Goal: Information Seeking & Learning: Learn about a topic

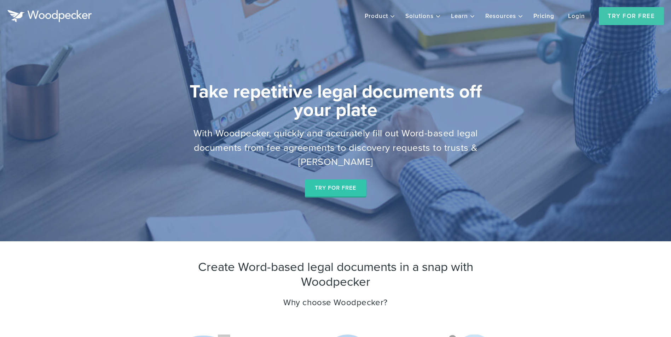
click at [537, 17] on link "Pricing" at bounding box center [543, 15] width 33 height 15
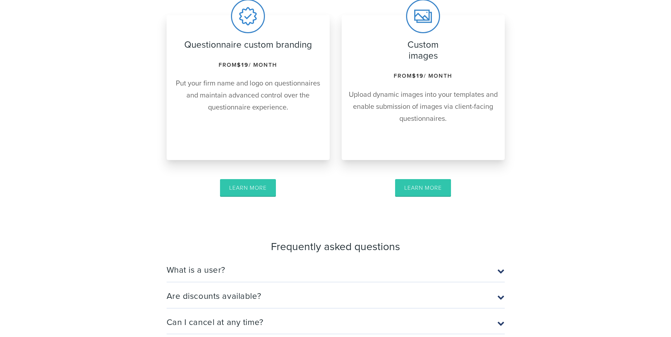
scroll to position [813, 0]
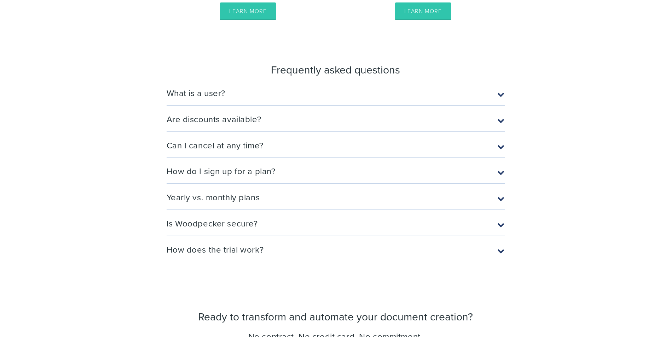
click at [256, 145] on h2 "Can I cancel at any time?" at bounding box center [336, 149] width 338 height 18
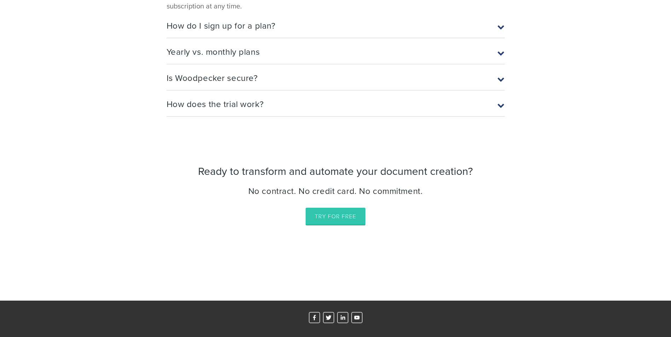
click at [255, 81] on h2 "Is Woodpecker secure?" at bounding box center [336, 82] width 338 height 18
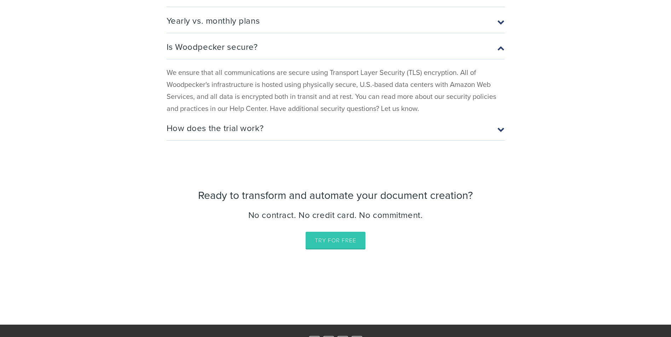
scroll to position [959, 0]
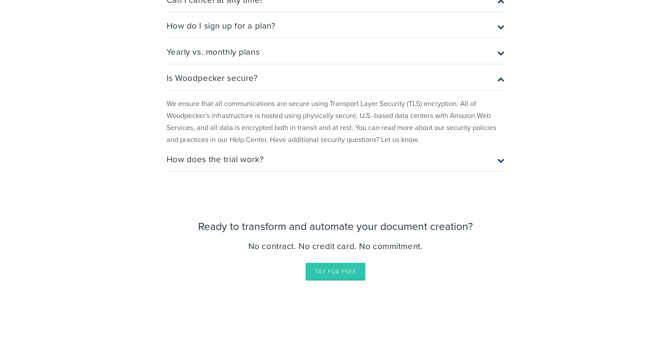
click at [260, 56] on h2 "Yearly vs. monthly plans" at bounding box center [336, 56] width 338 height 18
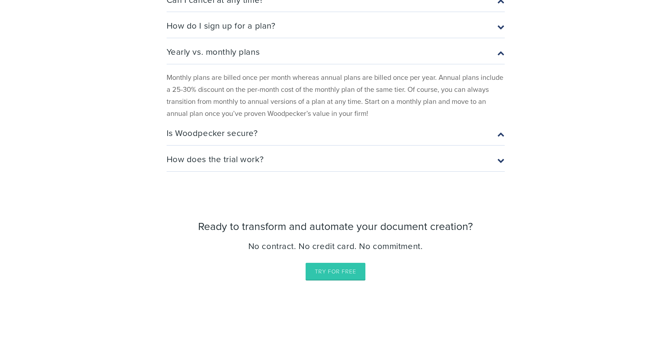
click at [277, 34] on h2 "How do I sign up for a plan?" at bounding box center [336, 30] width 338 height 18
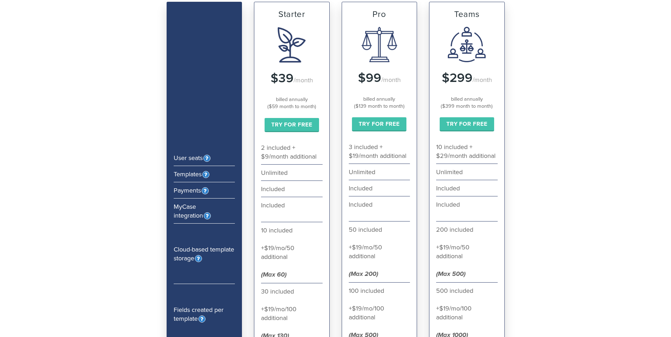
scroll to position [0, 0]
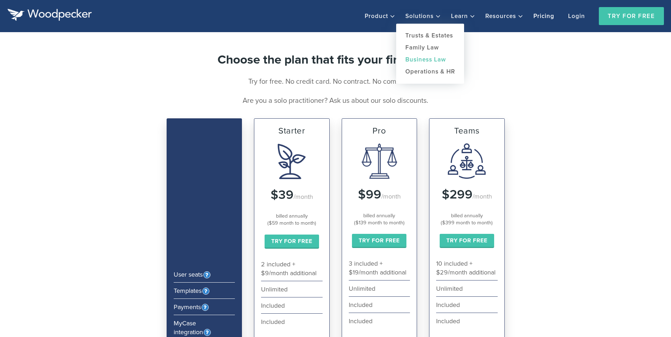
click at [442, 60] on link "Business Law" at bounding box center [430, 60] width 68 height 12
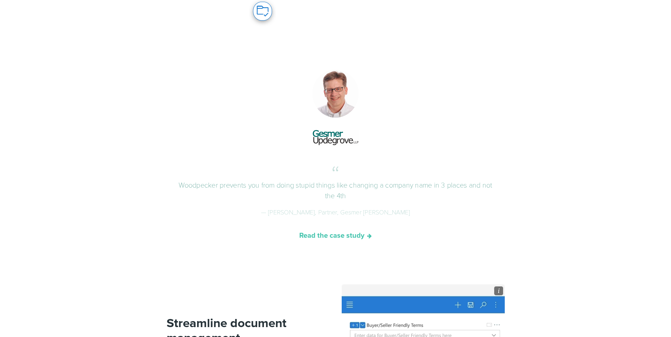
scroll to position [531, 0]
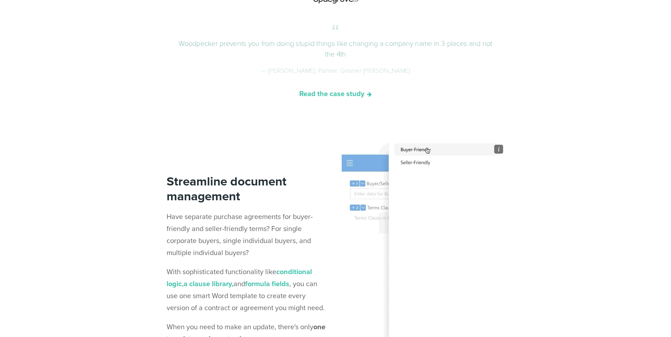
click at [242, 244] on p "Have separate purchase agreements for buyer-friendly and seller-friendly terms?…" at bounding box center [248, 235] width 163 height 48
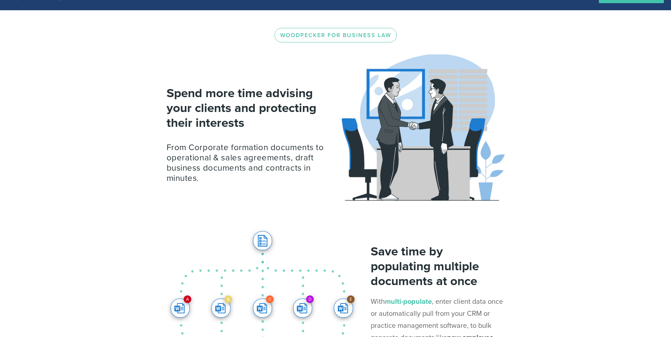
scroll to position [0, 0]
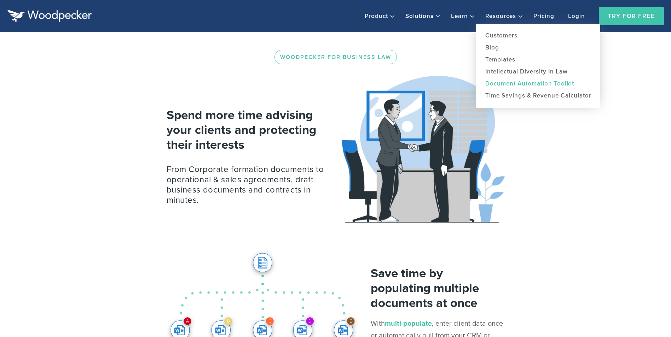
click at [524, 90] on link "Document Automation Toolkit" at bounding box center [538, 84] width 124 height 12
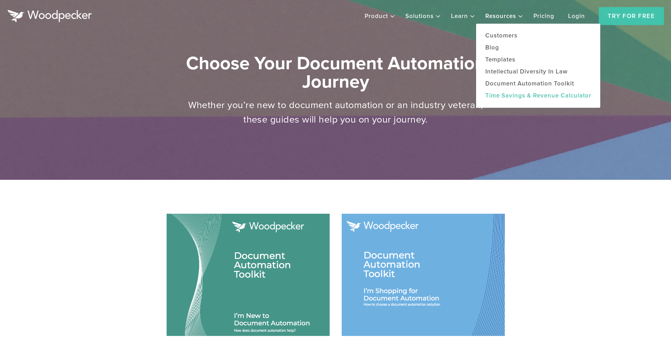
click at [528, 102] on link "Time Savings & Revenue Calculator" at bounding box center [538, 96] width 124 height 12
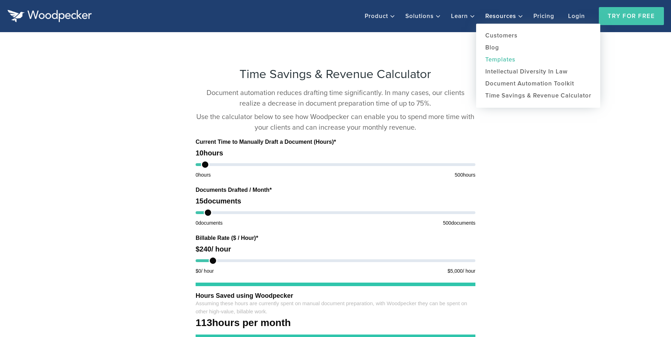
click at [518, 65] on link "Templates" at bounding box center [538, 60] width 124 height 12
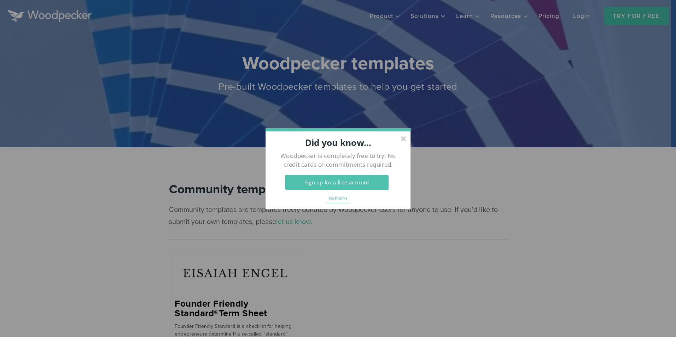
click at [404, 138] on div at bounding box center [403, 138] width 5 height 5
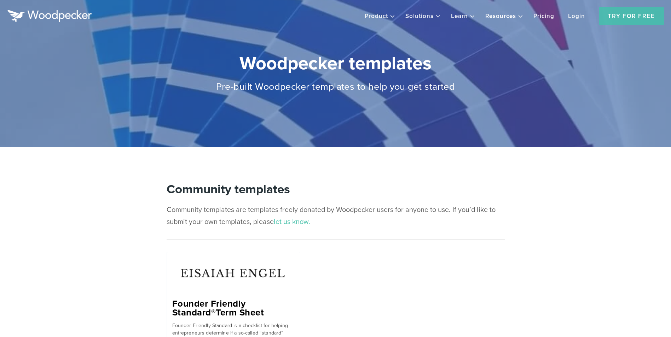
click at [621, 19] on link "Try For Free" at bounding box center [631, 16] width 65 height 18
